Goal: Transaction & Acquisition: Purchase product/service

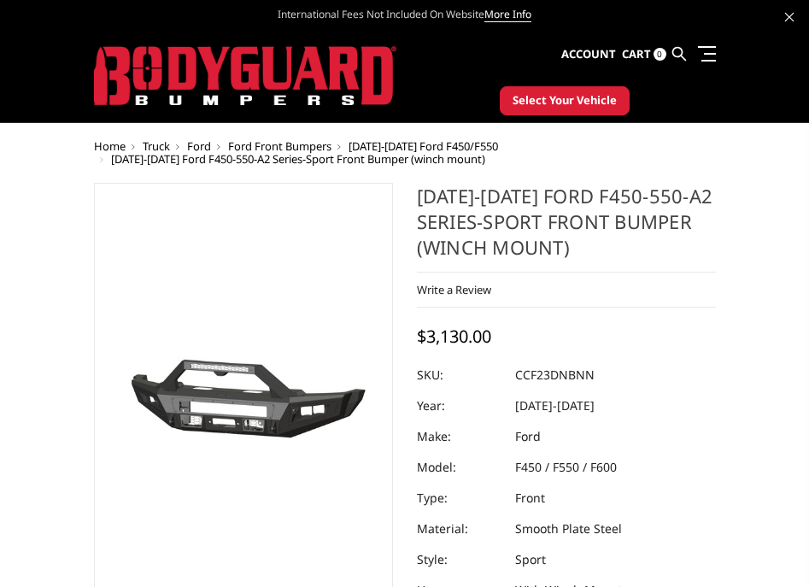
select select "2621"
select select "2618"
select select "2616"
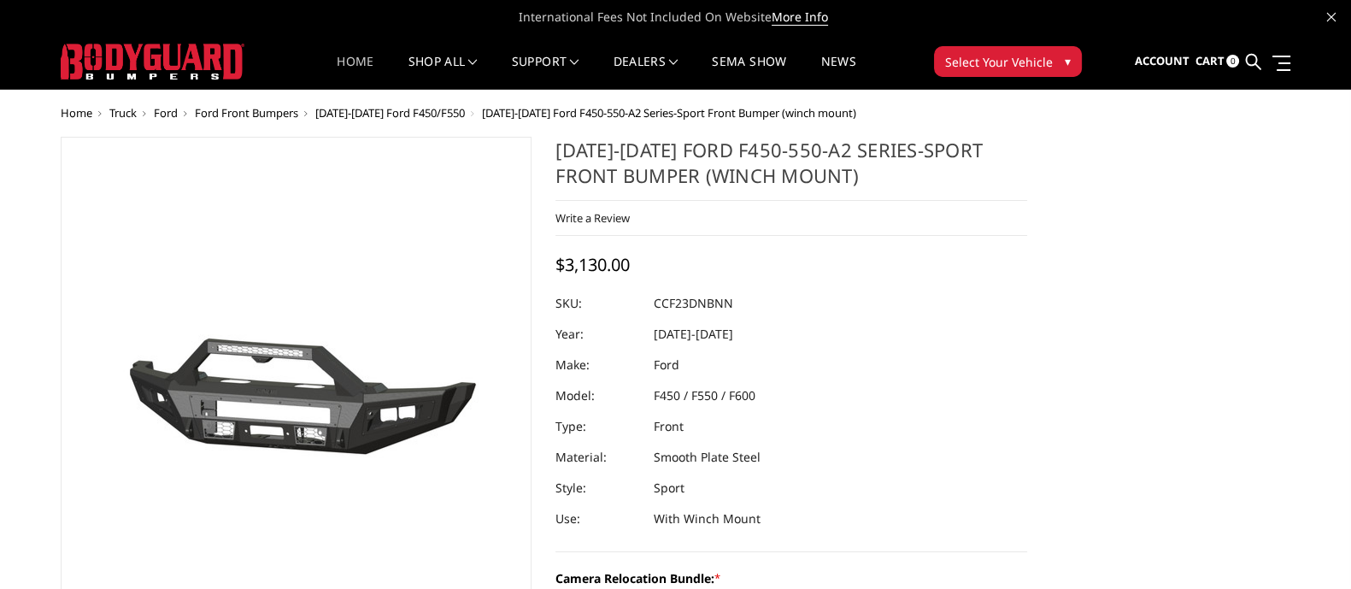
click at [349, 62] on link "Home" at bounding box center [355, 72] width 37 height 33
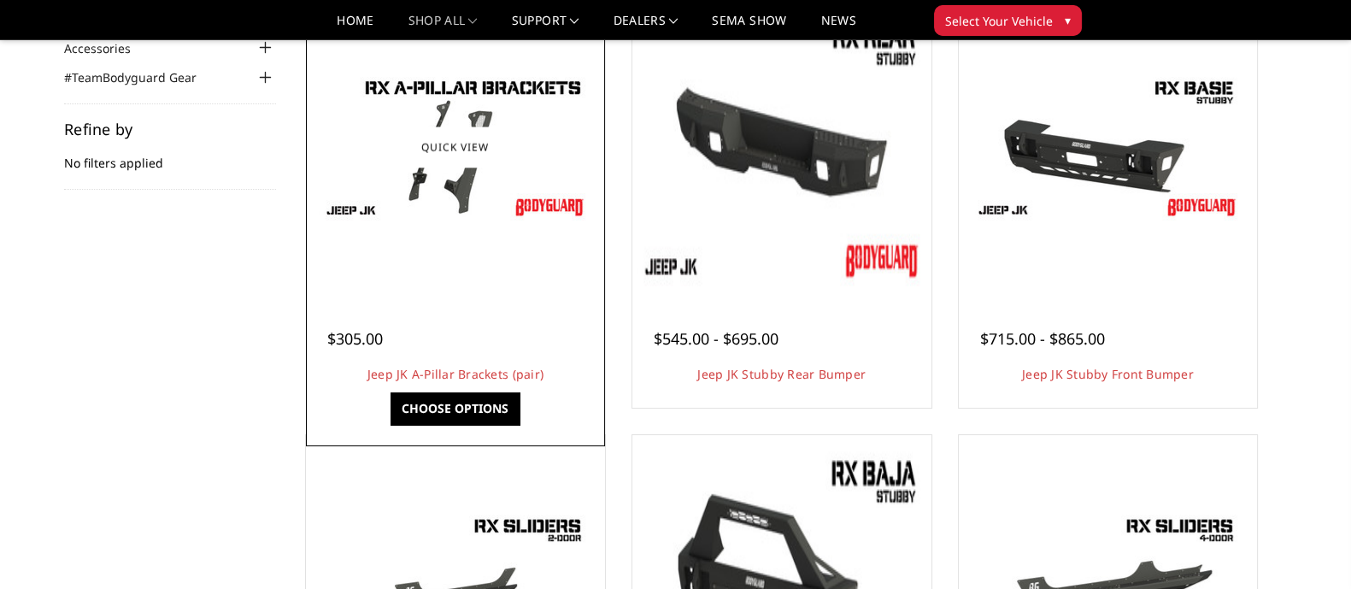
click at [363, 201] on img at bounding box center [455, 147] width 273 height 154
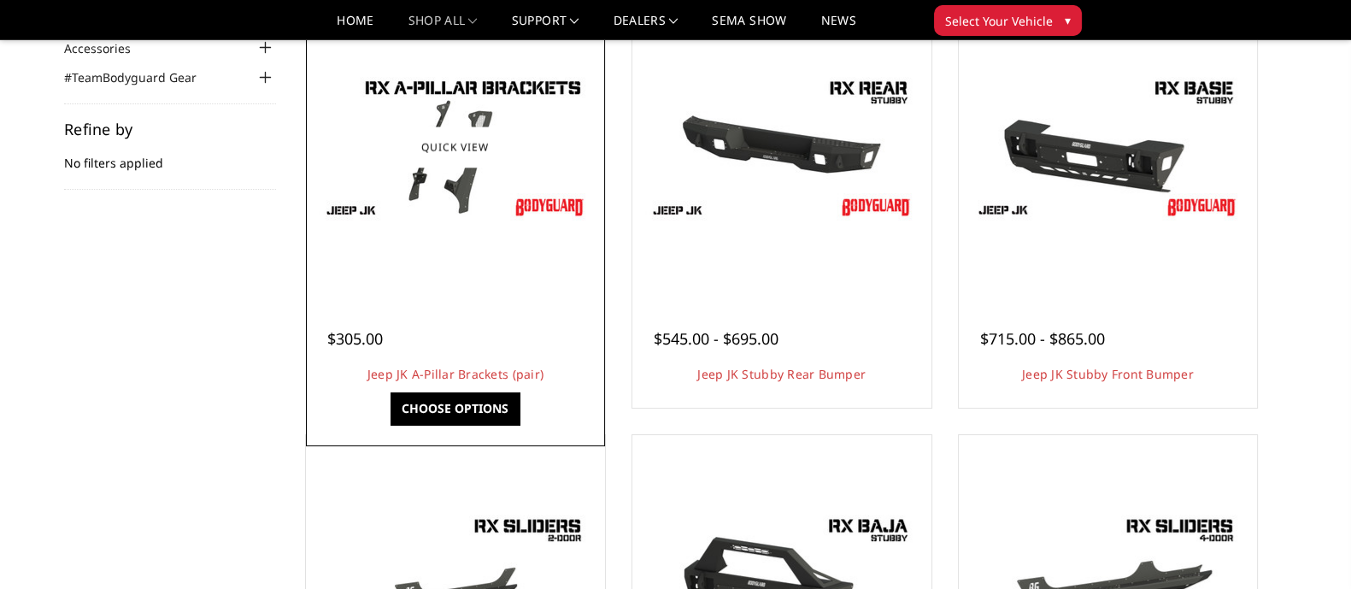
click at [345, 202] on img at bounding box center [455, 147] width 273 height 154
click at [461, 378] on link "Jeep JK A-Pillar Brackets (pair)" at bounding box center [455, 374] width 176 height 16
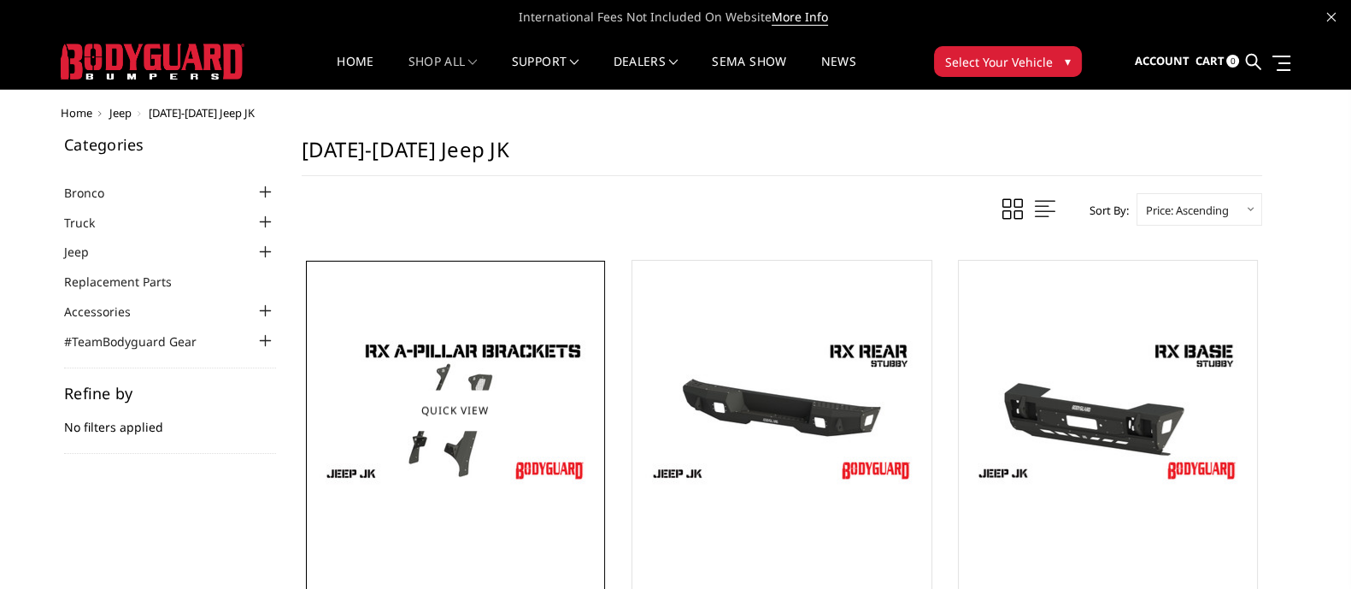
click at [459, 364] on img at bounding box center [455, 410] width 273 height 154
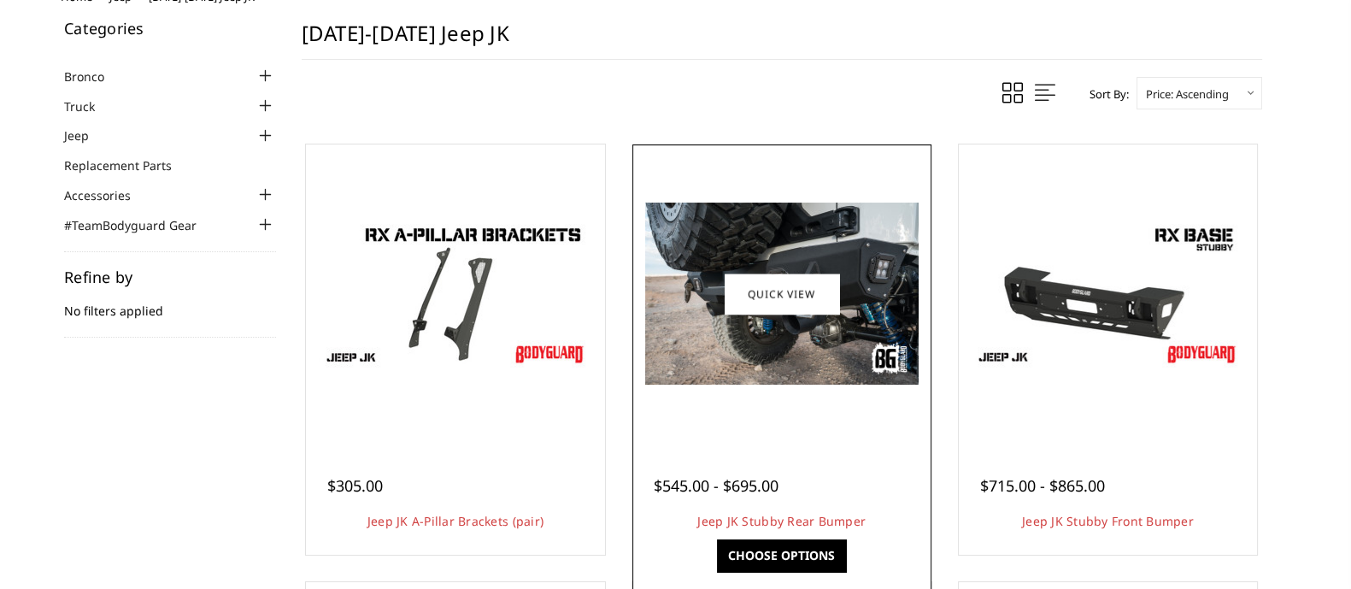
scroll to position [213, 0]
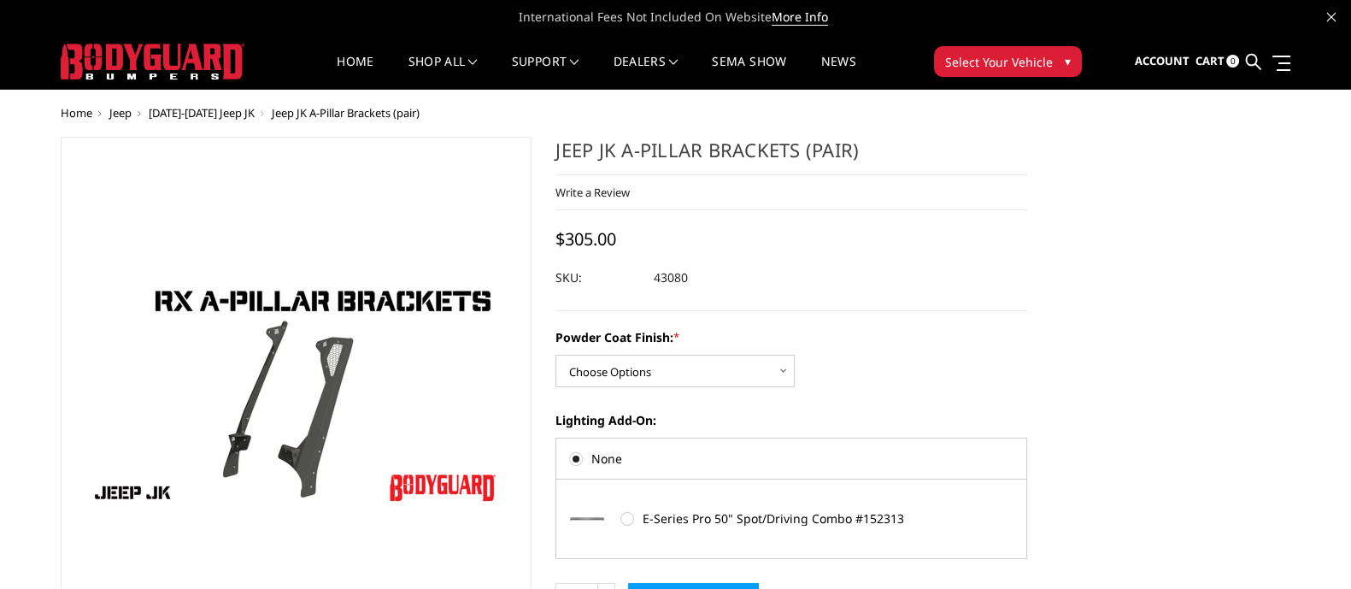
click at [788, 222] on div "Jeep JK A-Pillar Brackets (pair) Write a Review Write a Review × Jeep JK A-Pill…" at bounding box center [791, 224] width 472 height 174
click at [1248, 62] on icon at bounding box center [1252, 61] width 15 height 15
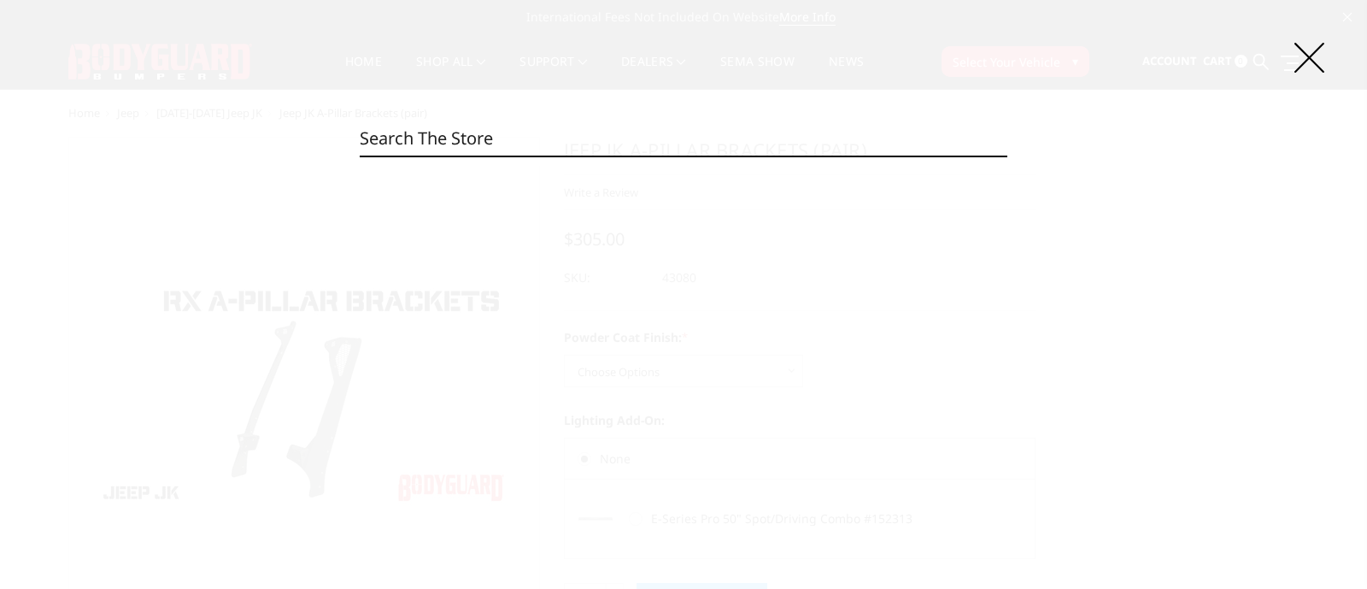
click at [595, 142] on input "Search" at bounding box center [684, 138] width 648 height 34
click at [453, 126] on input "Search" at bounding box center [684, 138] width 648 height 34
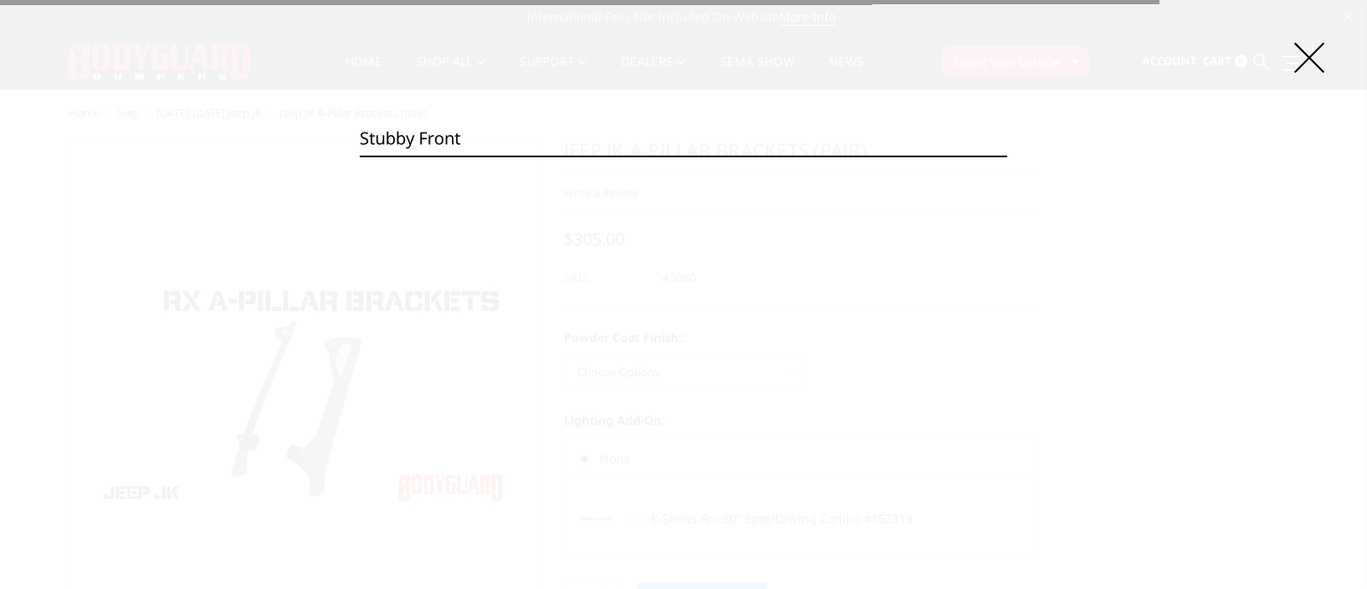
type input "stubby front"
click at [1007, 156] on input "Search" at bounding box center [1007, 156] width 1 height 1
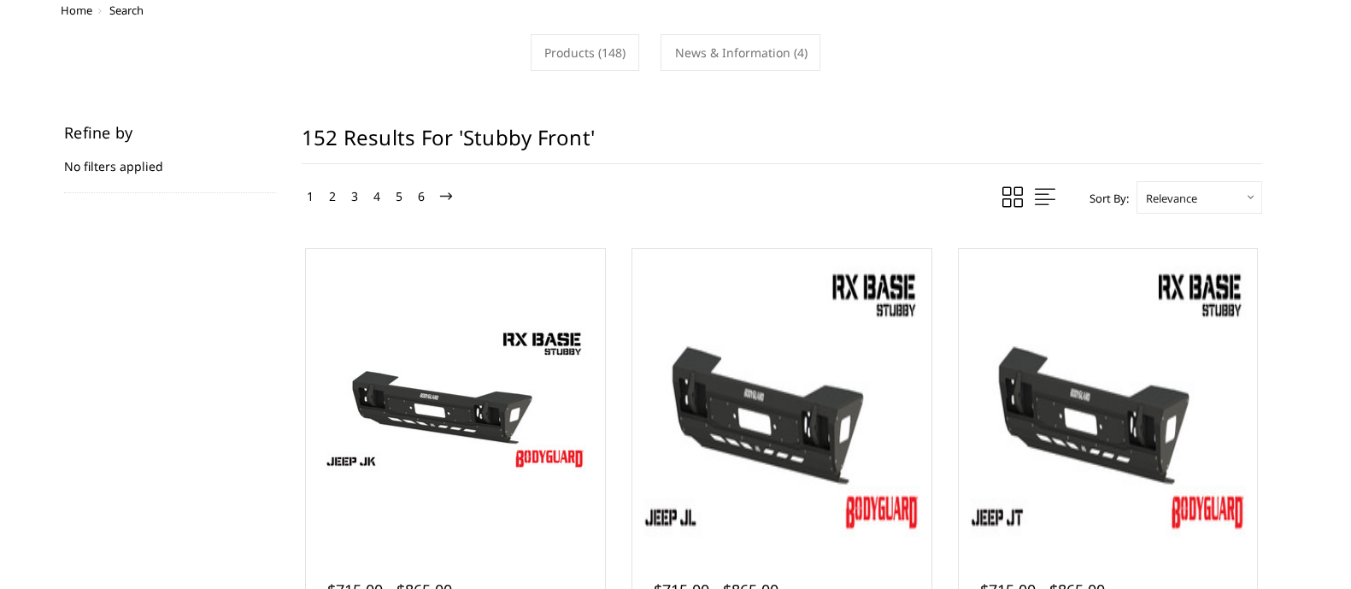
scroll to position [213, 0]
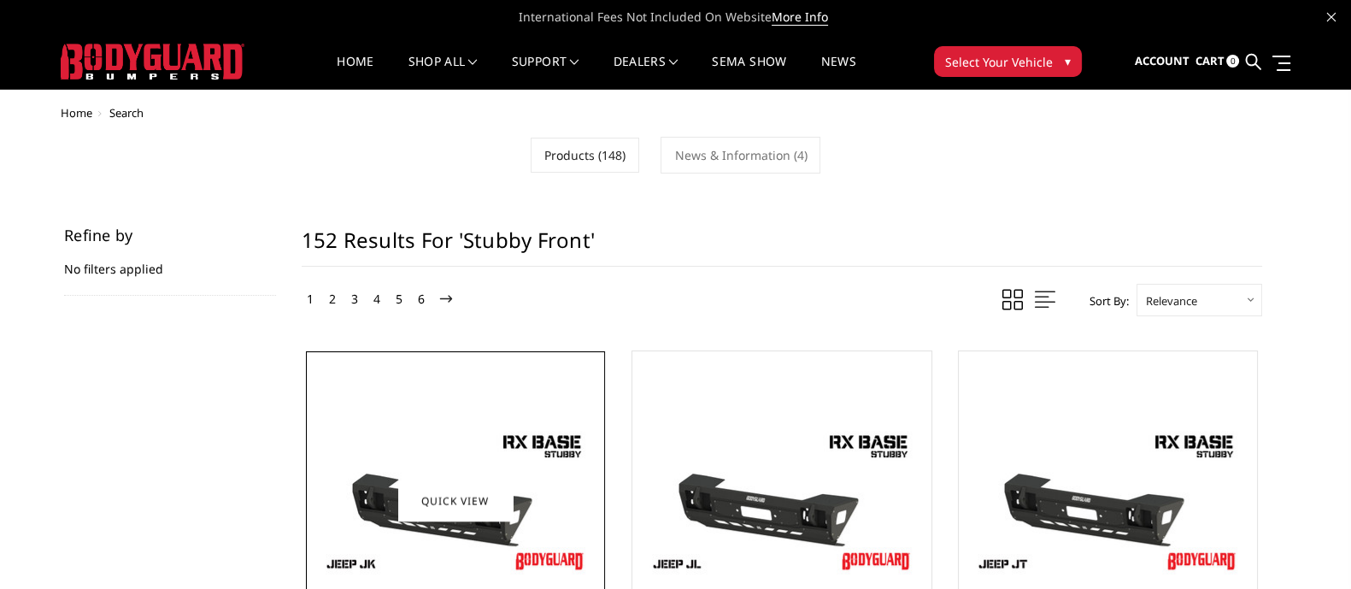
click at [548, 462] on img at bounding box center [455, 501] width 273 height 154
click at [473, 397] on div at bounding box center [455, 500] width 291 height 291
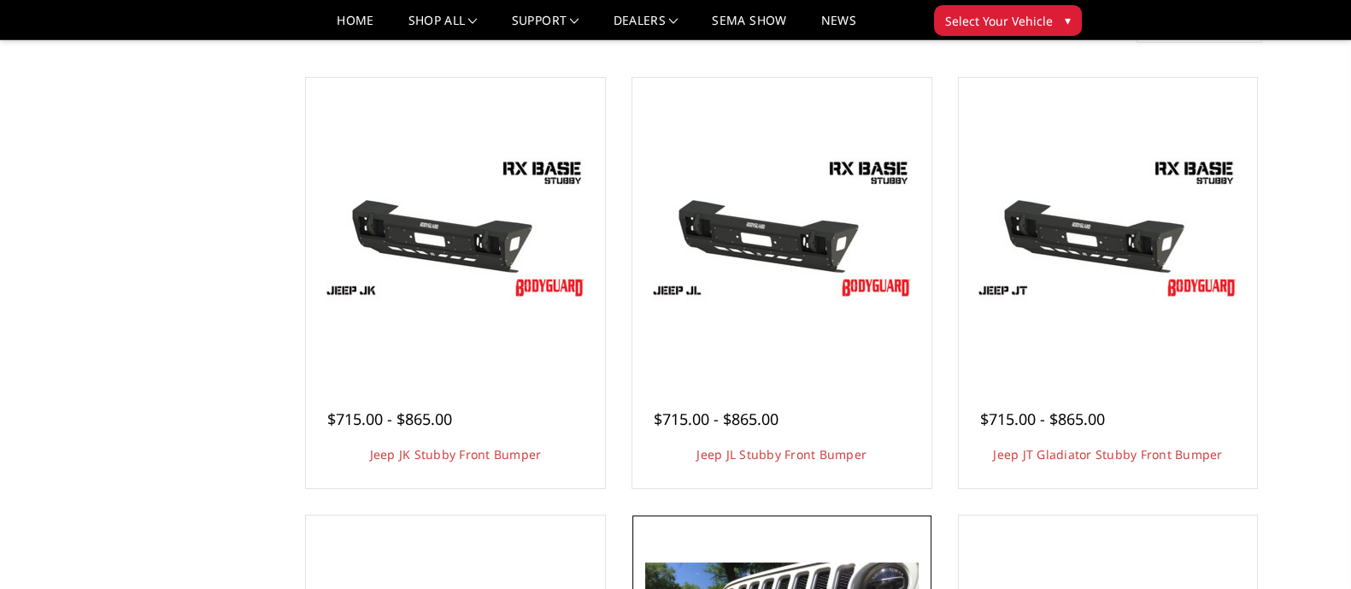
scroll to position [320, 0]
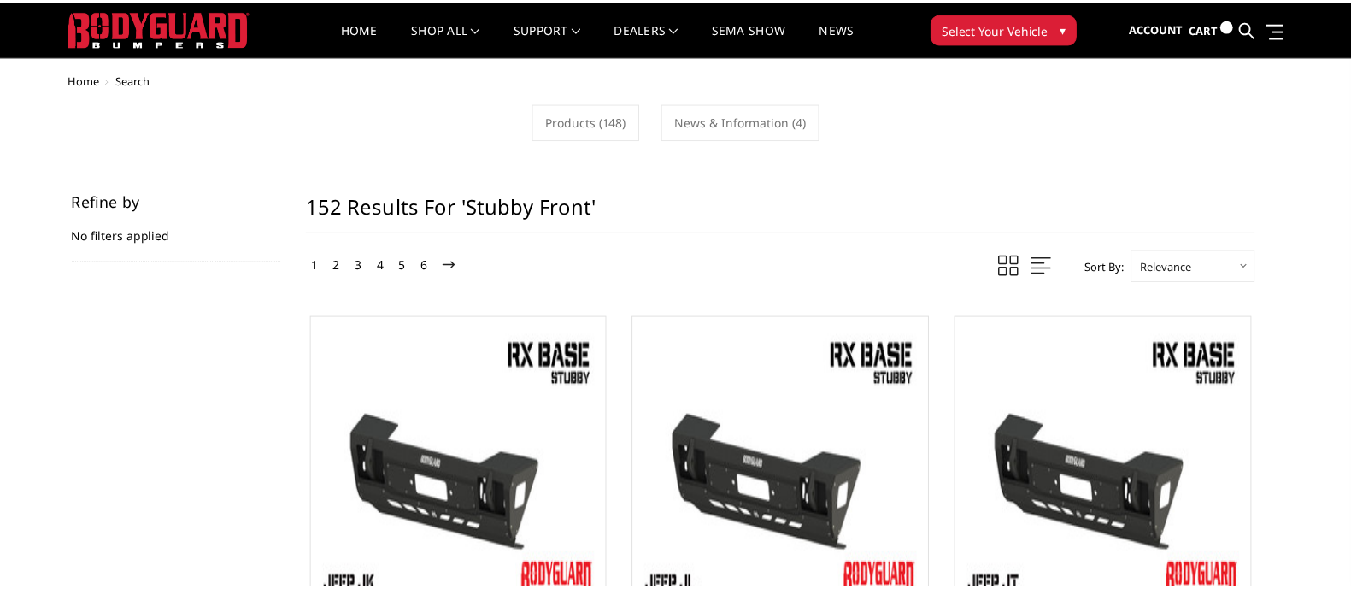
scroll to position [674, 0]
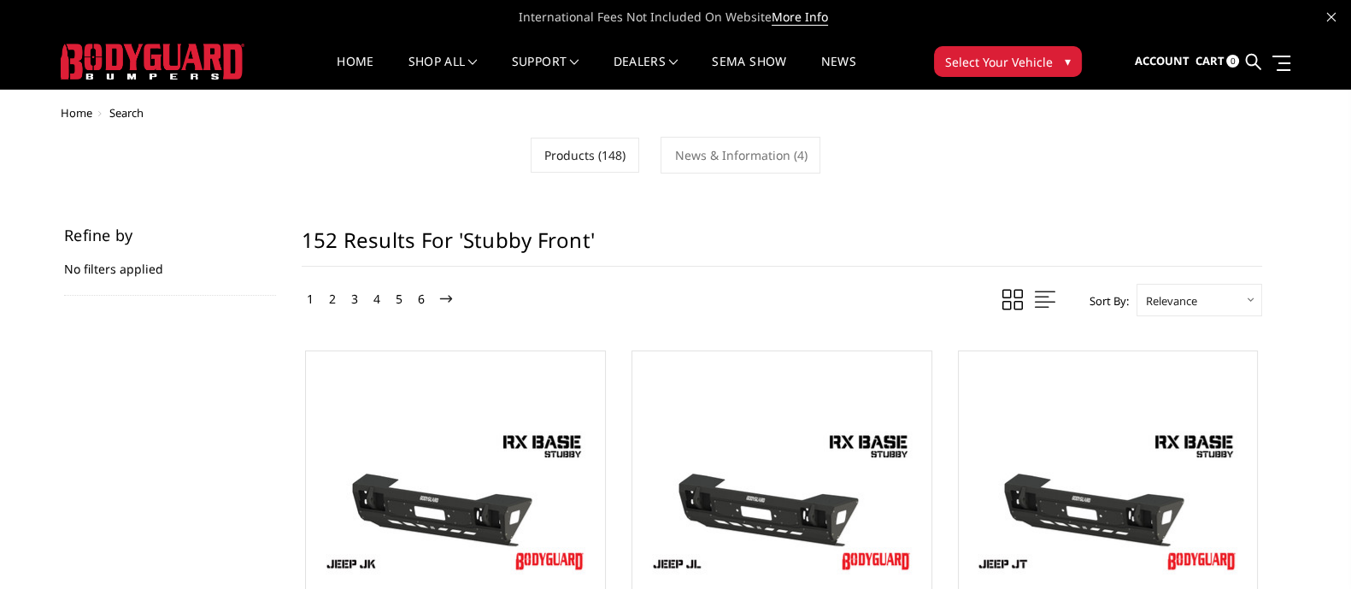
click at [793, 156] on link "News & Information (4)" at bounding box center [741, 155] width 160 height 37
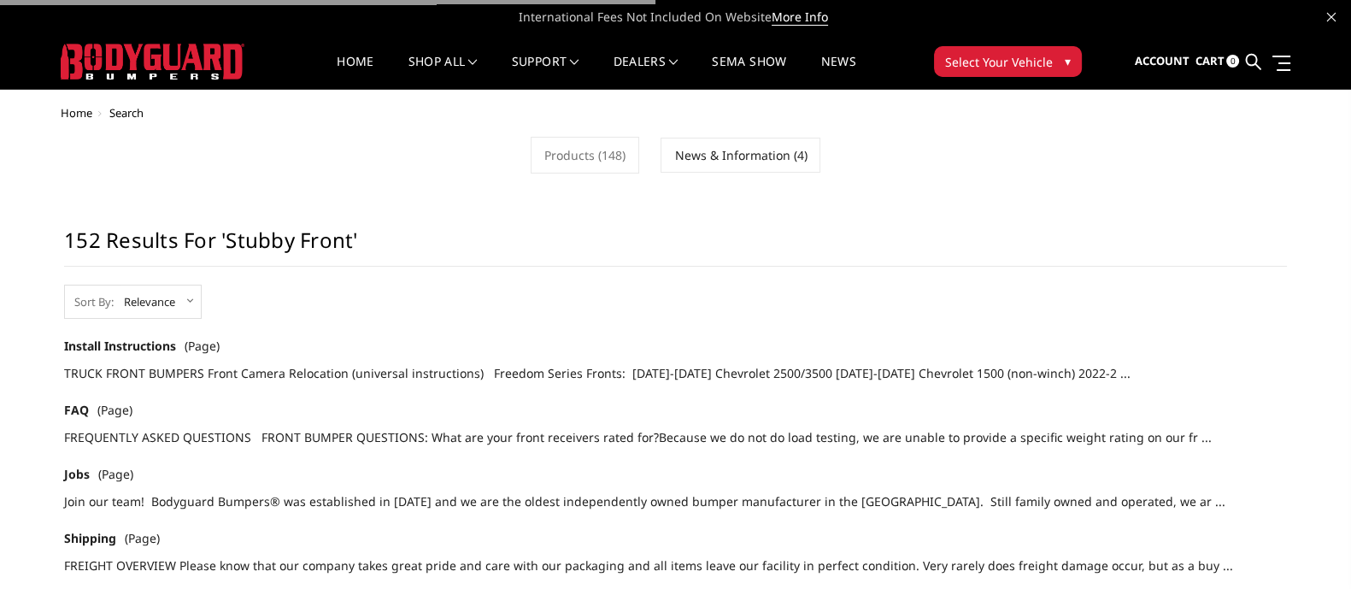
click at [1265, 54] on ul "Account Sign in Register Cart 0 Search Search" at bounding box center [1212, 62] width 156 height 54
click at [1254, 59] on icon at bounding box center [1252, 61] width 15 height 15
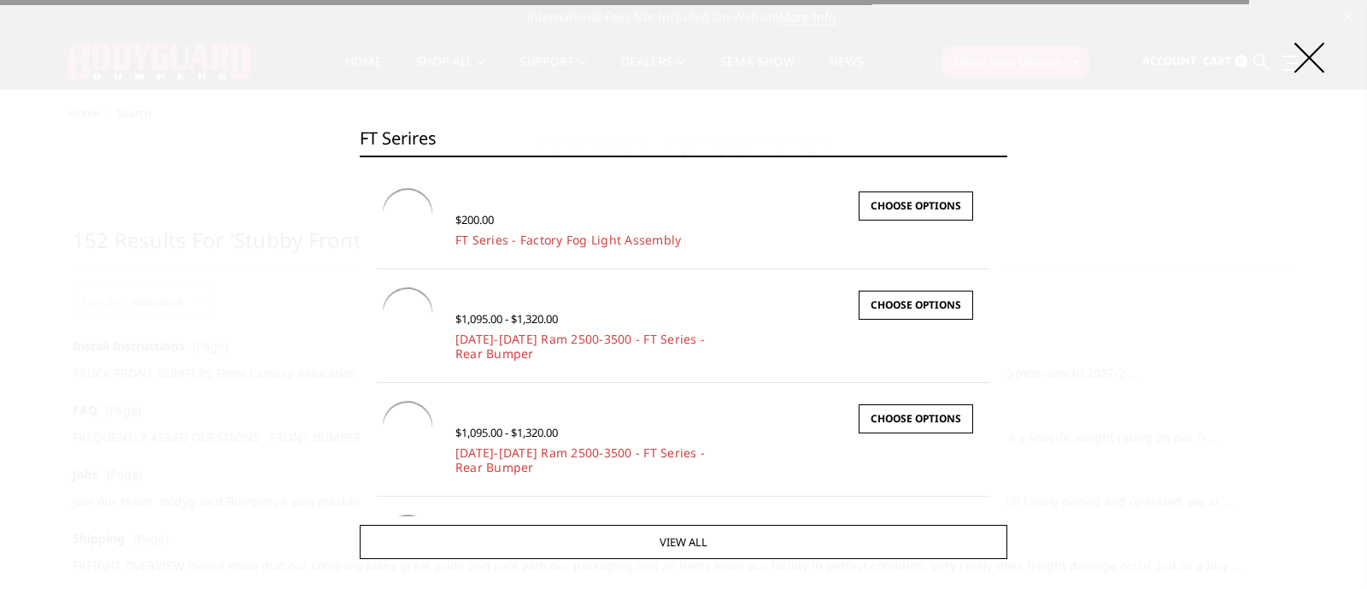
click at [1007, 156] on input "Search" at bounding box center [1007, 156] width 1 height 1
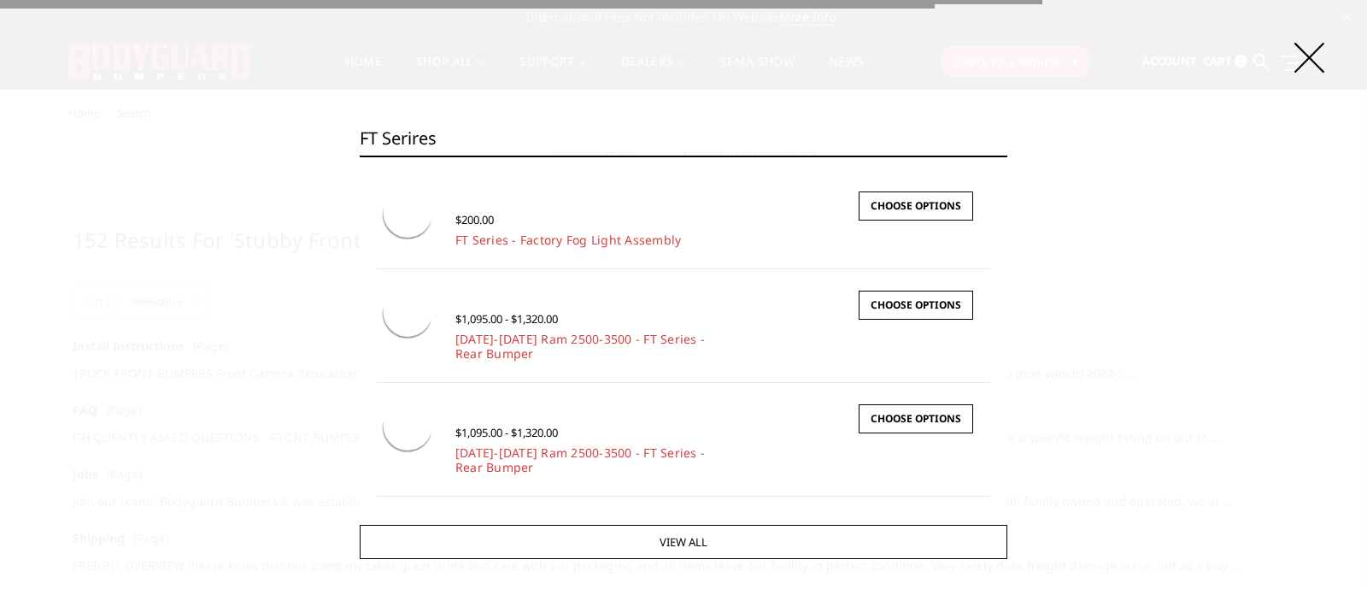
type input "FT serire"
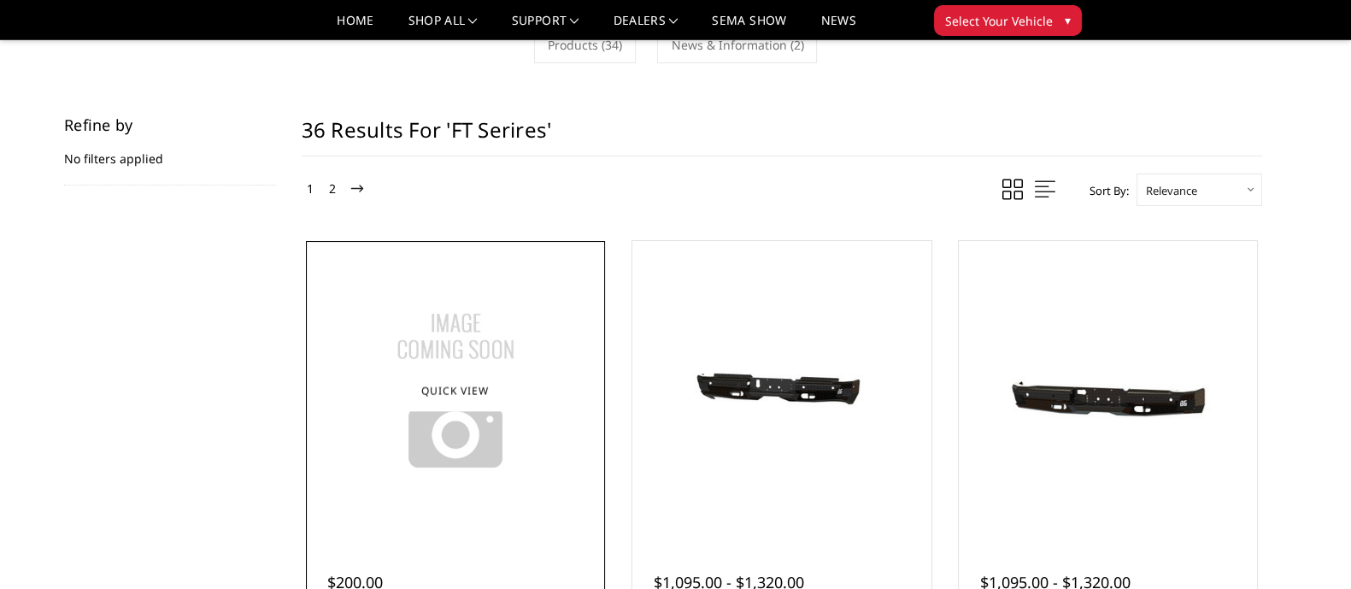
scroll to position [106, 0]
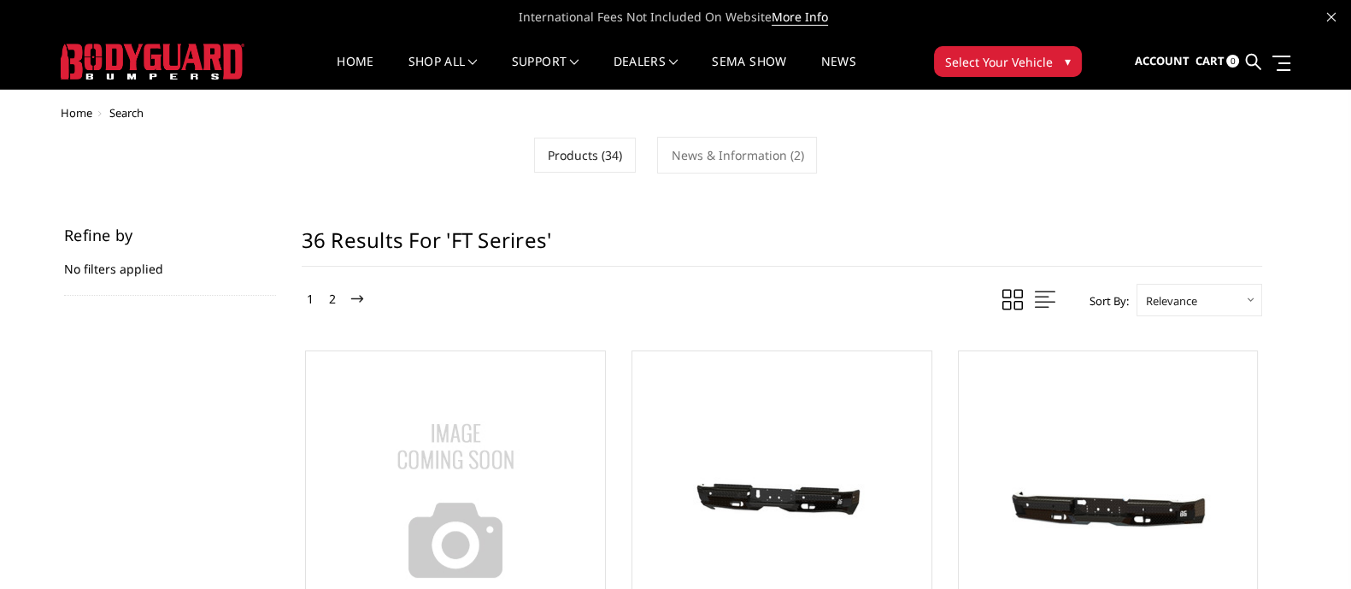
click at [346, 69] on link "Home" at bounding box center [355, 72] width 37 height 33
click at [346, 70] on link "Home" at bounding box center [355, 72] width 37 height 33
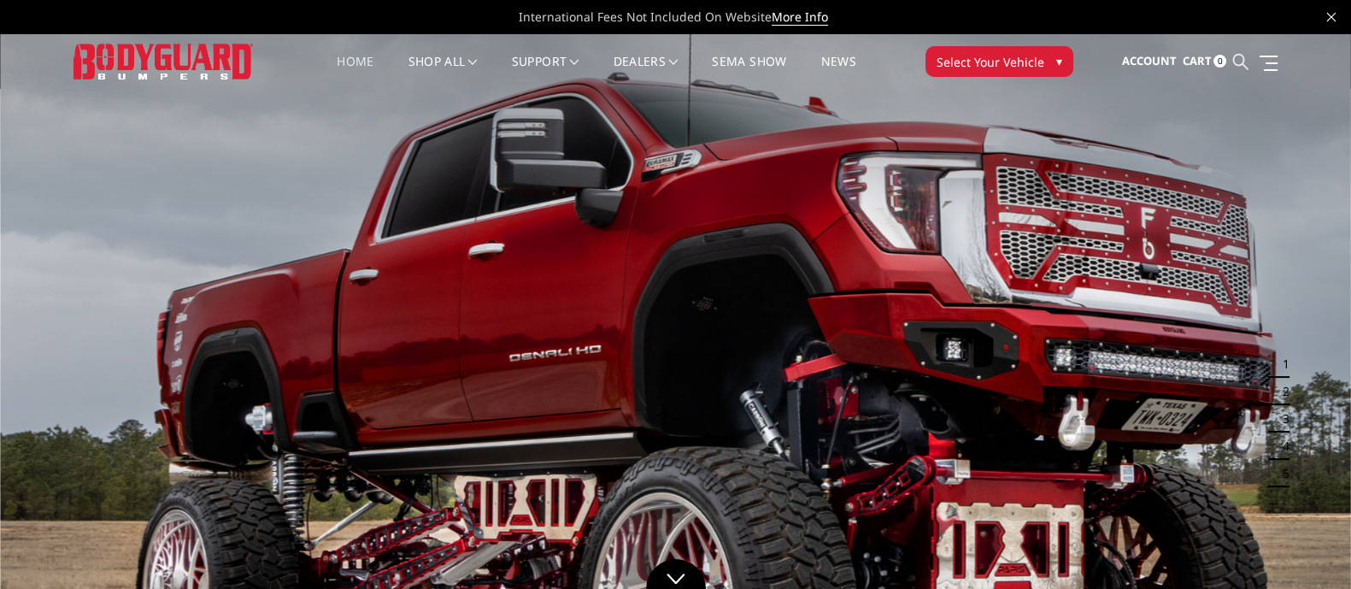
click at [1246, 60] on icon at bounding box center [1239, 61] width 15 height 15
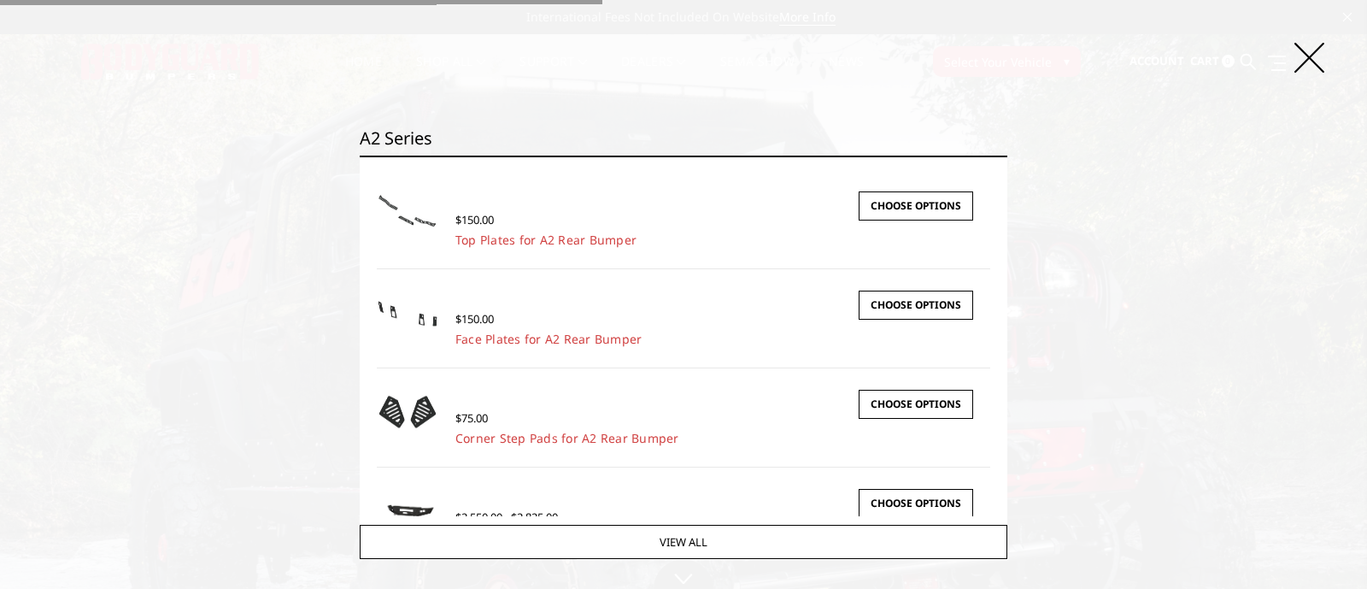
type input "A2 series"
click at [1007, 156] on input "Search" at bounding box center [1007, 156] width 1 height 1
